Goal: Information Seeking & Learning: Learn about a topic

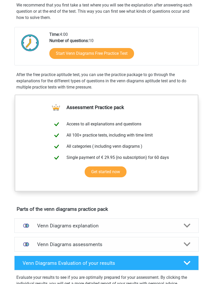
scroll to position [97, 0]
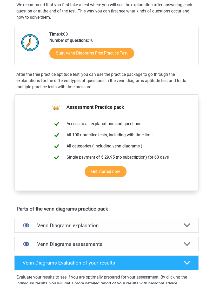
click at [107, 53] on link "Start Venn Diagrams Free Practice Test" at bounding box center [91, 53] width 85 height 11
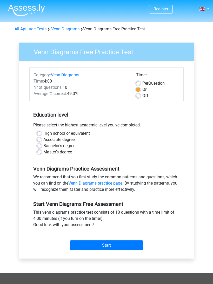
click at [43, 132] on label "High school or equivalent" at bounding box center [66, 134] width 47 height 6
click at [41, 132] on input "High school or equivalent" at bounding box center [39, 133] width 4 height 5
radio input "true"
click at [100, 240] on div "Start" at bounding box center [106, 241] width 154 height 18
click at [112, 246] on input "Start" at bounding box center [106, 246] width 73 height 10
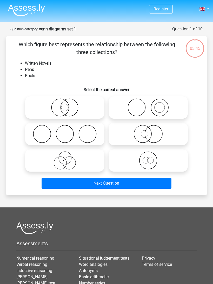
click at [158, 105] on icon at bounding box center [148, 108] width 75 height 18
click at [152, 105] on input "radio" at bounding box center [149, 103] width 3 height 3
radio input "true"
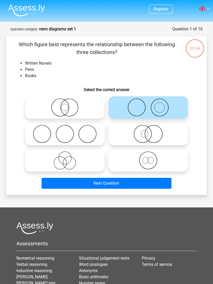
click at [133, 183] on button "Next Question" at bounding box center [107, 183] width 130 height 11
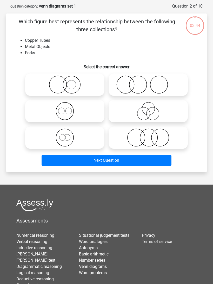
scroll to position [26, 0]
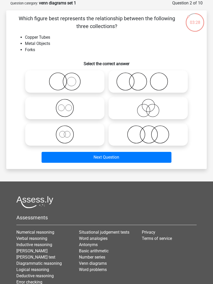
click at [44, 101] on icon at bounding box center [64, 108] width 75 height 18
click at [65, 102] on input "radio" at bounding box center [66, 103] width 3 height 3
radio input "true"
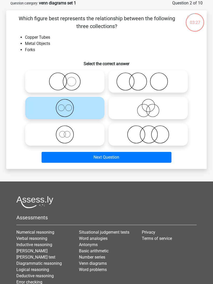
click at [66, 158] on button "Next Question" at bounding box center [107, 157] width 130 height 11
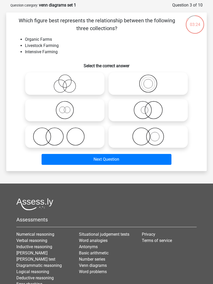
scroll to position [24, 0]
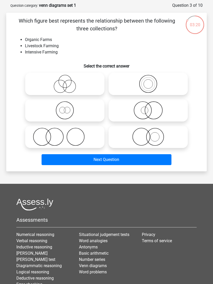
click at [36, 128] on icon at bounding box center [64, 137] width 75 height 18
click at [65, 131] on input "radio" at bounding box center [66, 132] width 3 height 3
radio input "true"
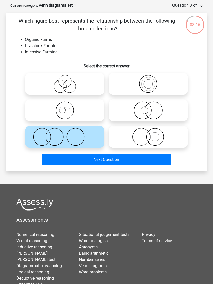
click at [115, 106] on icon at bounding box center [148, 110] width 75 height 18
click at [148, 106] on input "radio" at bounding box center [149, 106] width 3 height 3
radio input "true"
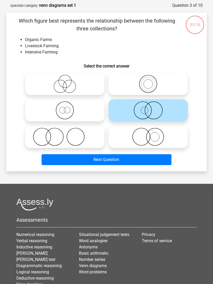
click at [98, 156] on button "Next Question" at bounding box center [107, 159] width 130 height 11
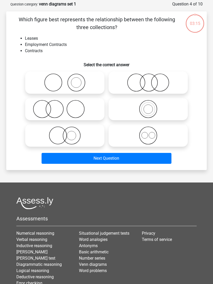
scroll to position [26, 0]
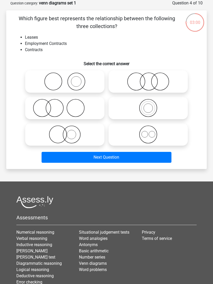
click at [35, 105] on icon at bounding box center [64, 108] width 75 height 18
click at [65, 105] on input "radio" at bounding box center [66, 103] width 3 height 3
radio input "true"
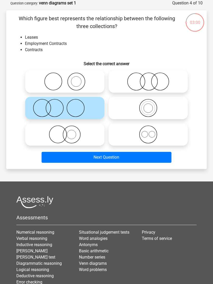
click at [59, 157] on button "Next Question" at bounding box center [107, 157] width 130 height 11
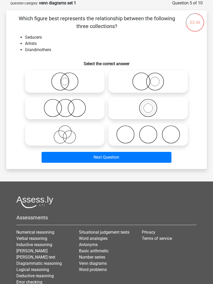
click at [126, 135] on icon at bounding box center [148, 135] width 75 height 18
click at [148, 132] on input "radio" at bounding box center [149, 130] width 3 height 3
radio input "true"
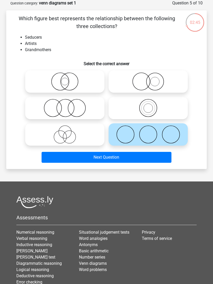
click at [119, 86] on icon at bounding box center [148, 82] width 75 height 18
click at [148, 79] on input "radio" at bounding box center [149, 77] width 3 height 3
radio input "true"
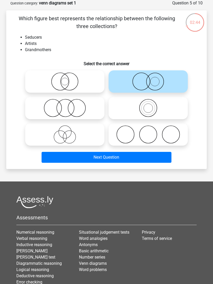
click at [55, 151] on div "Next Question" at bounding box center [107, 156] width 184 height 17
click at [122, 136] on icon at bounding box center [148, 135] width 75 height 18
click at [148, 132] on input "radio" at bounding box center [149, 130] width 3 height 3
radio input "true"
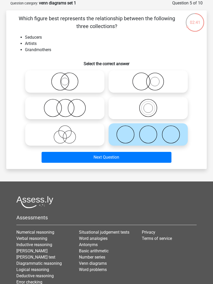
click at [92, 153] on button "Next Question" at bounding box center [107, 157] width 130 height 11
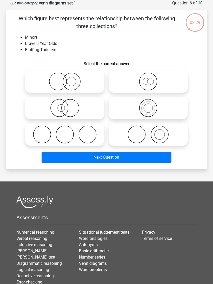
click at [49, 98] on label at bounding box center [64, 108] width 79 height 22
click at [65, 102] on input "radio" at bounding box center [66, 103] width 3 height 3
radio input "true"
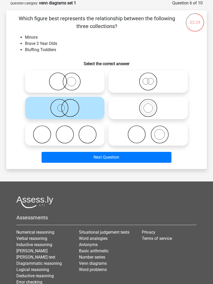
click at [75, 150] on div "Next Question" at bounding box center [107, 156] width 184 height 17
click at [57, 158] on button "Next Question" at bounding box center [107, 157] width 130 height 11
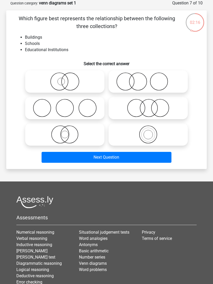
click at [110, 111] on label at bounding box center [148, 108] width 79 height 22
click at [148, 106] on input "radio" at bounding box center [149, 103] width 3 height 3
radio input "true"
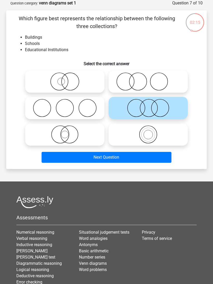
click at [91, 151] on div "Next Question" at bounding box center [107, 156] width 184 height 17
click at [65, 155] on button "Next Question" at bounding box center [107, 157] width 130 height 11
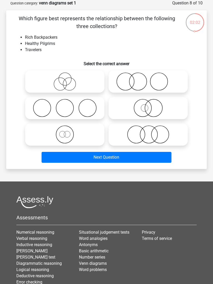
click at [111, 129] on icon at bounding box center [148, 135] width 75 height 18
click at [148, 129] on input "radio" at bounding box center [149, 130] width 3 height 3
radio input "true"
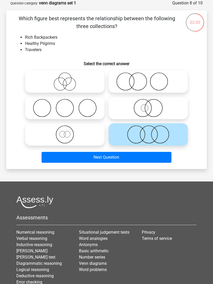
click at [37, 83] on icon at bounding box center [64, 82] width 75 height 18
click at [65, 79] on input "radio" at bounding box center [66, 77] width 3 height 3
radio input "true"
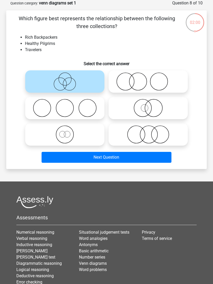
click at [53, 161] on button "Next Question" at bounding box center [107, 157] width 130 height 11
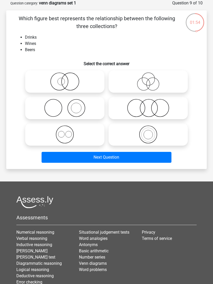
click at [45, 129] on icon at bounding box center [64, 135] width 75 height 18
click at [65, 129] on input "radio" at bounding box center [66, 130] width 3 height 3
radio input "true"
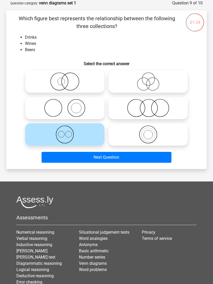
click at [63, 158] on button "Next Question" at bounding box center [107, 157] width 130 height 11
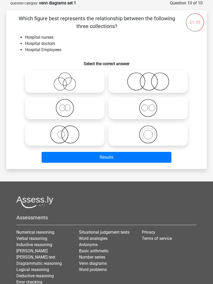
click at [115, 107] on icon at bounding box center [148, 108] width 75 height 18
click at [148, 106] on input "radio" at bounding box center [149, 103] width 3 height 3
radio input "true"
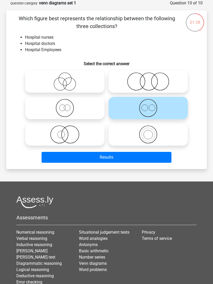
click at [71, 153] on button "Results" at bounding box center [107, 157] width 130 height 11
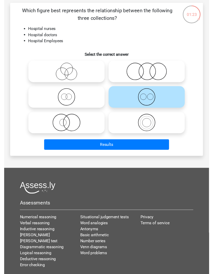
scroll to position [39, 0]
